Goal: Find specific page/section: Find specific page/section

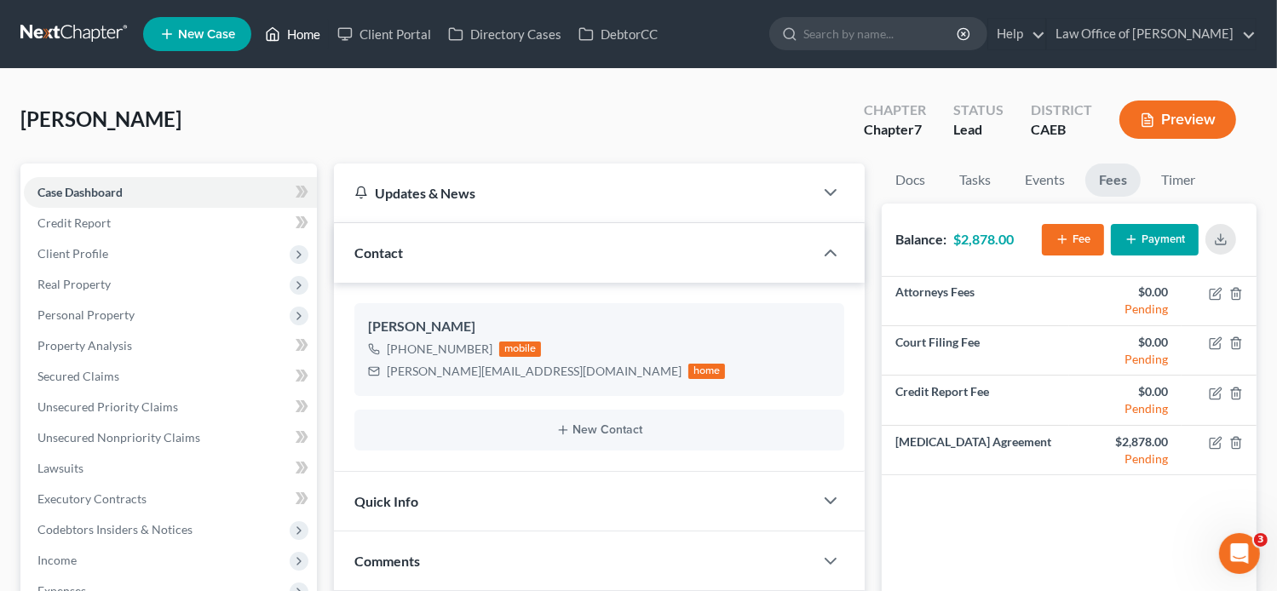
click at [292, 23] on link "Home" at bounding box center [292, 34] width 72 height 31
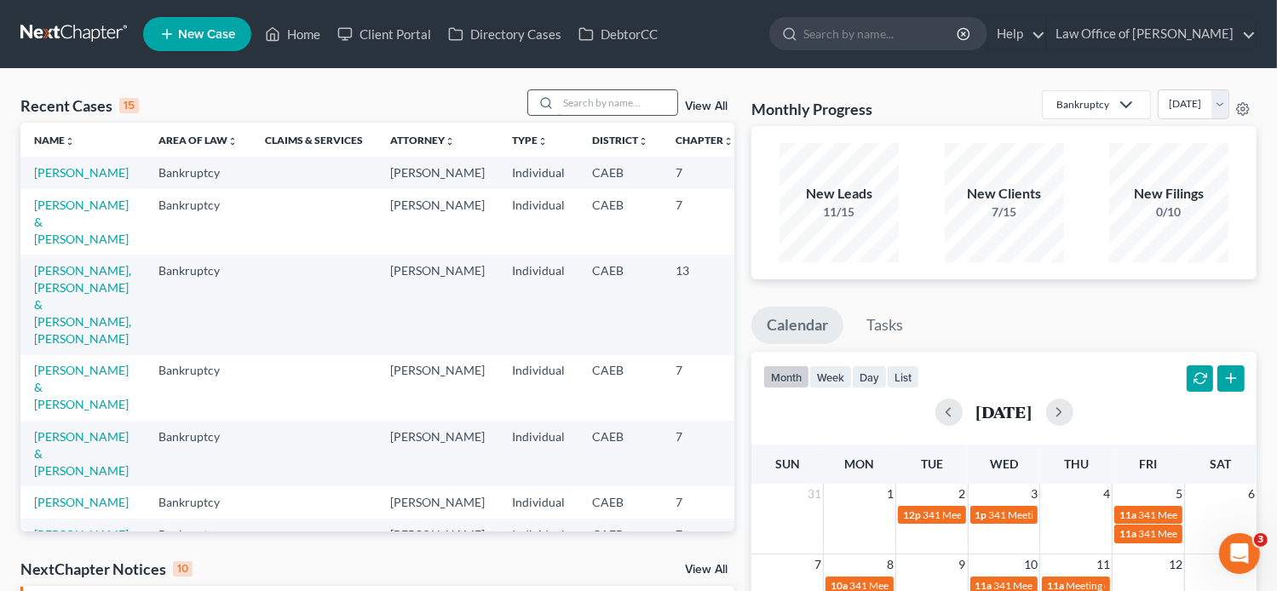
click at [602, 107] on input "search" at bounding box center [617, 102] width 119 height 25
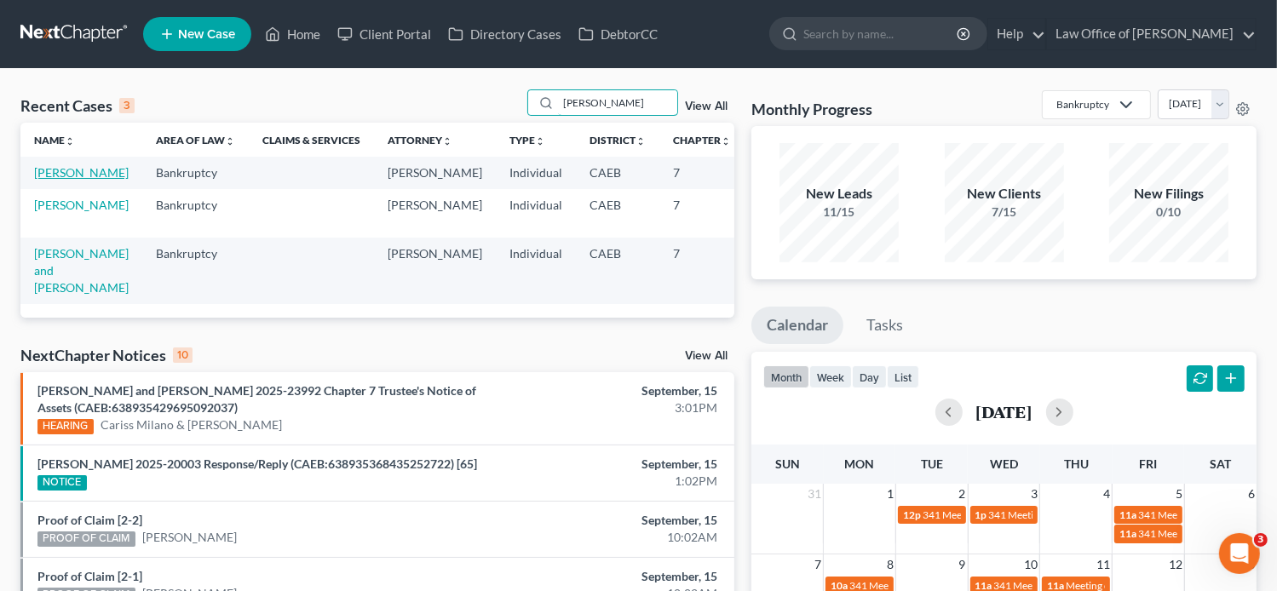
type input "[PERSON_NAME]"
click at [64, 180] on link "[PERSON_NAME]" at bounding box center [81, 172] width 95 height 14
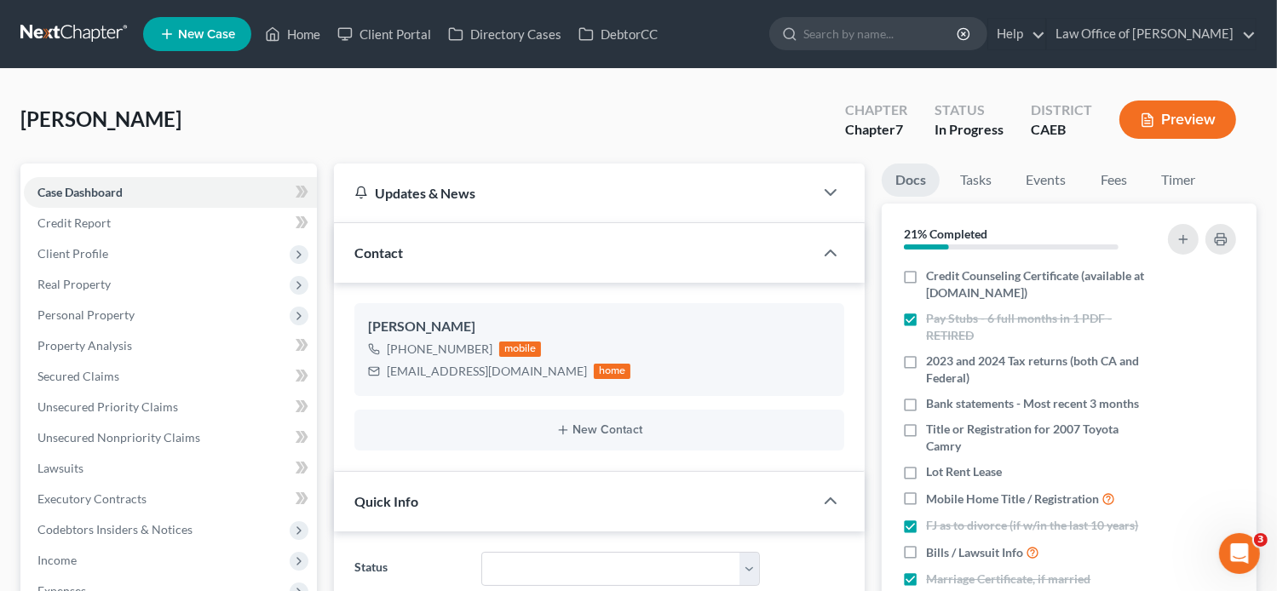
scroll to position [133, 0]
click at [1121, 172] on link "Fees" at bounding box center [1113, 180] width 55 height 33
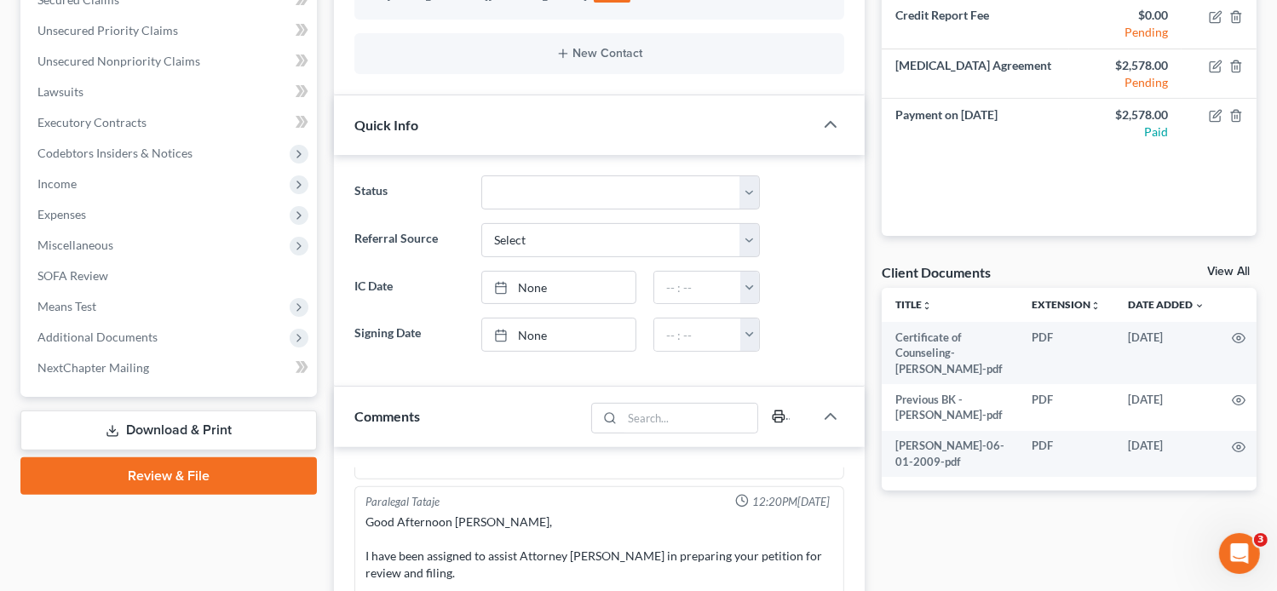
scroll to position [376, 0]
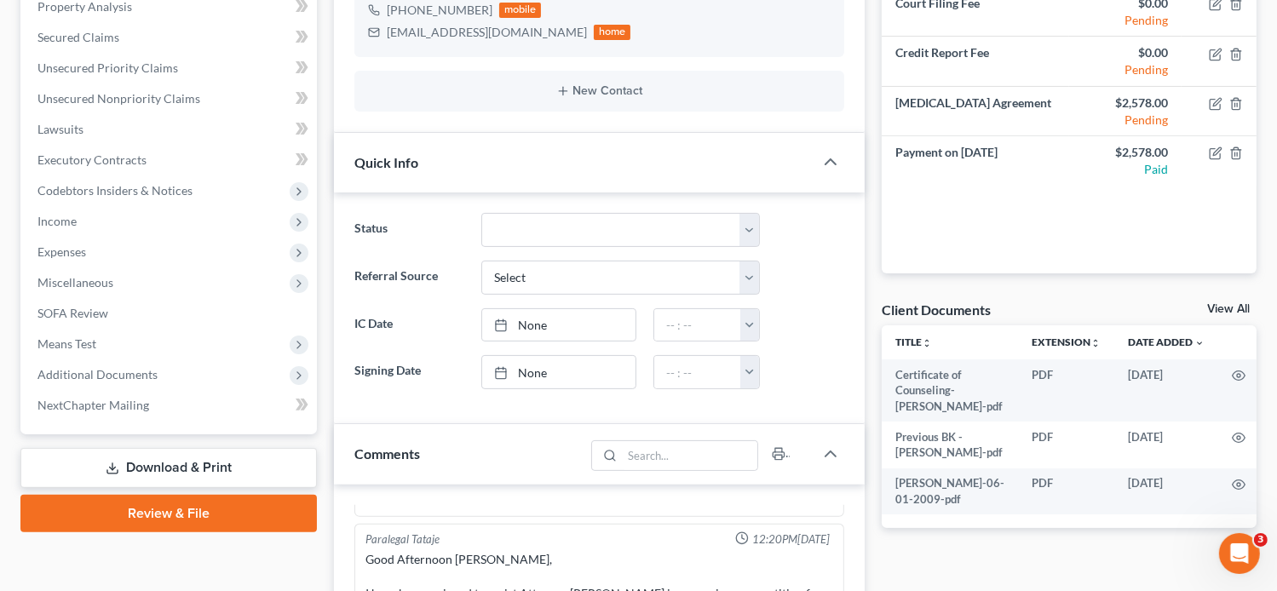
scroll to position [352, 0]
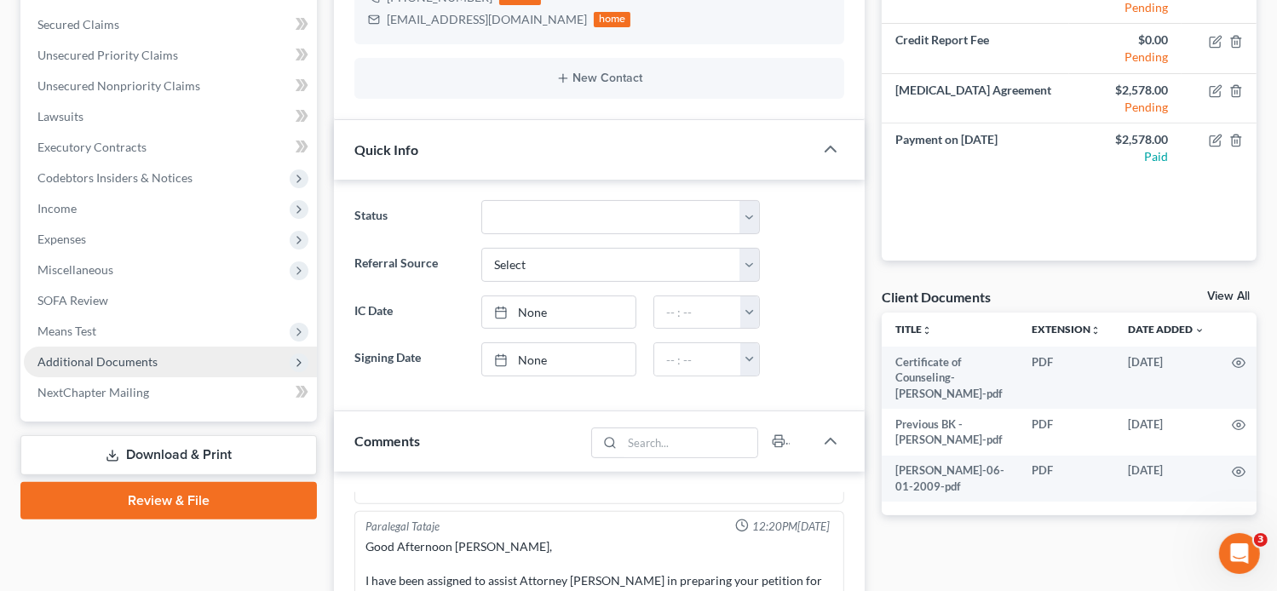
click at [119, 354] on span "Additional Documents" at bounding box center [97, 361] width 120 height 14
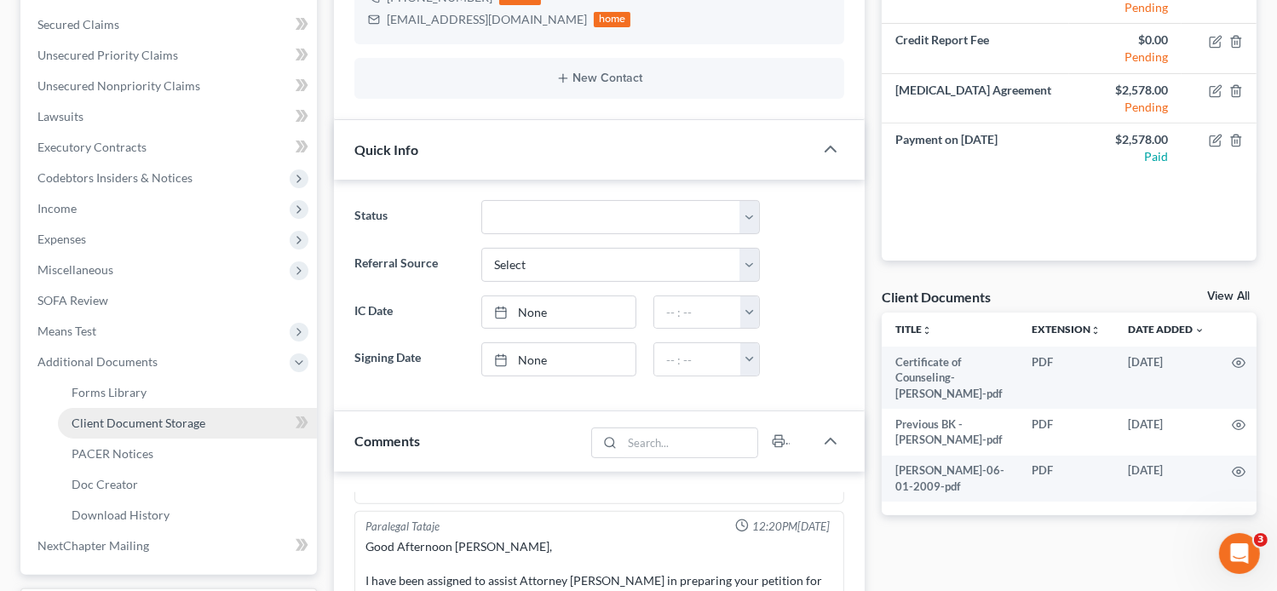
click at [181, 425] on span "Client Document Storage" at bounding box center [139, 423] width 134 height 14
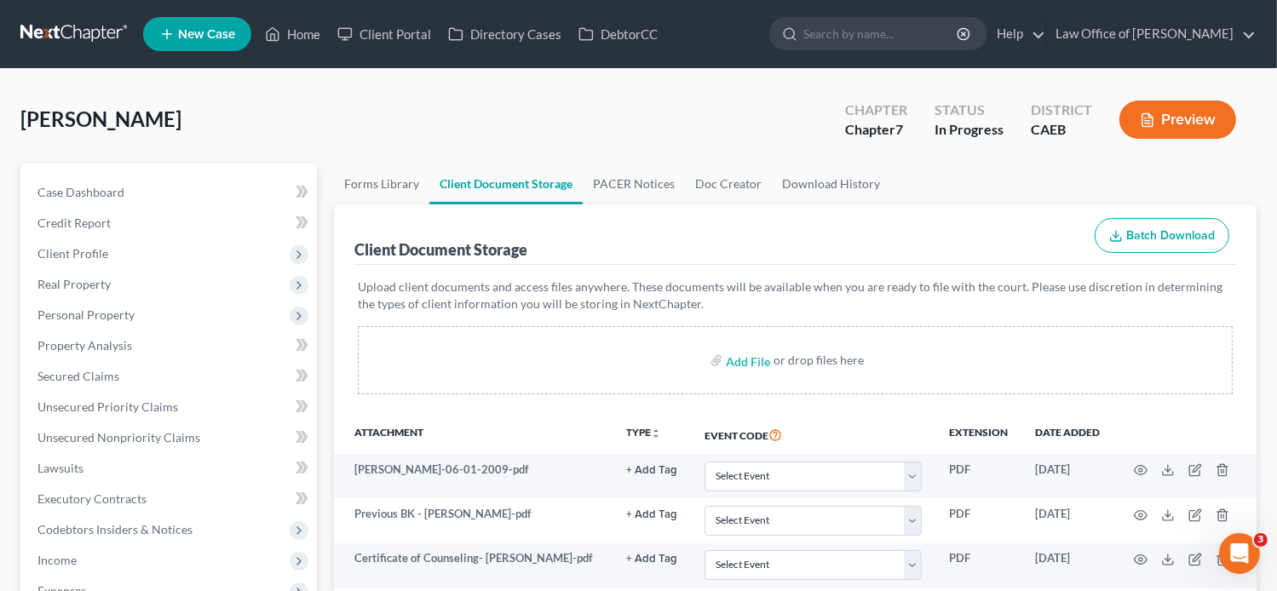
click at [935, 237] on div "Client Document Storage Batch Download" at bounding box center [795, 234] width 882 height 61
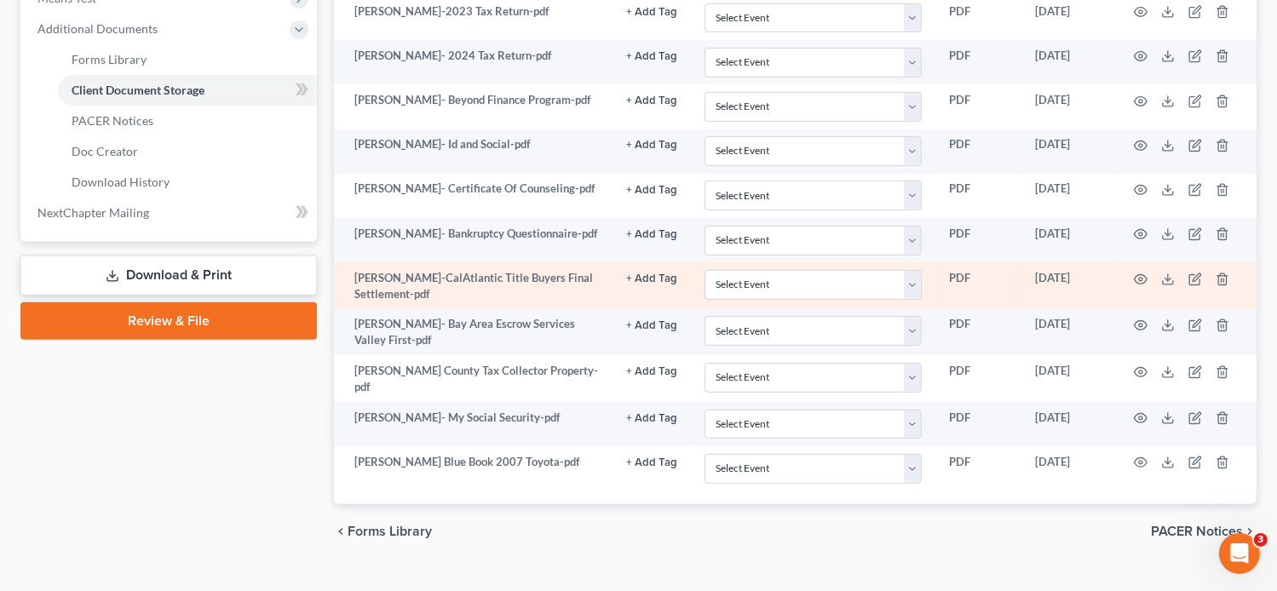
scroll to position [712, 0]
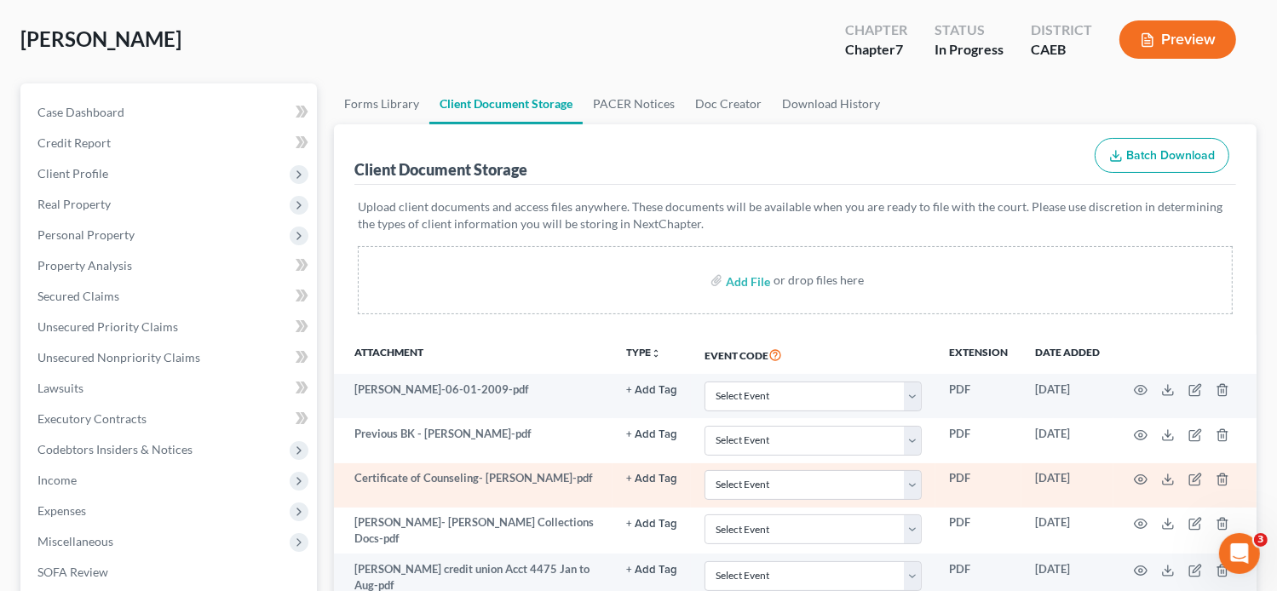
scroll to position [0, 0]
